Goal: Transaction & Acquisition: Book appointment/travel/reservation

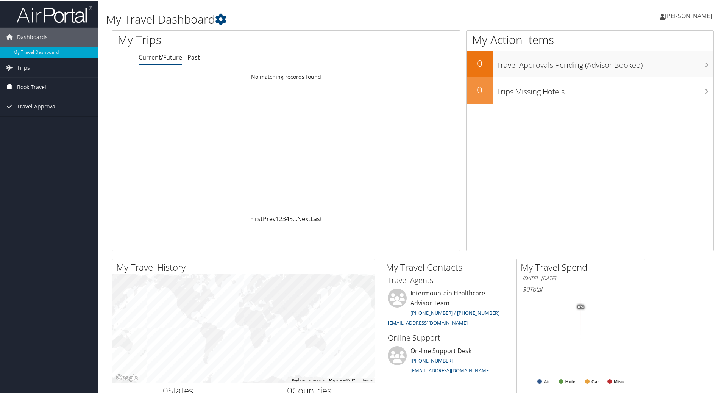
click at [32, 84] on span "Book Travel" at bounding box center [31, 86] width 29 height 19
click at [36, 127] on link "Book/Manage Online Trips" at bounding box center [49, 124] width 98 height 11
click at [697, 11] on span "[PERSON_NAME]" at bounding box center [688, 15] width 47 height 8
click at [655, 70] on link "View Travel Profile" at bounding box center [669, 67] width 84 height 13
